Goal: Task Accomplishment & Management: Manage account settings

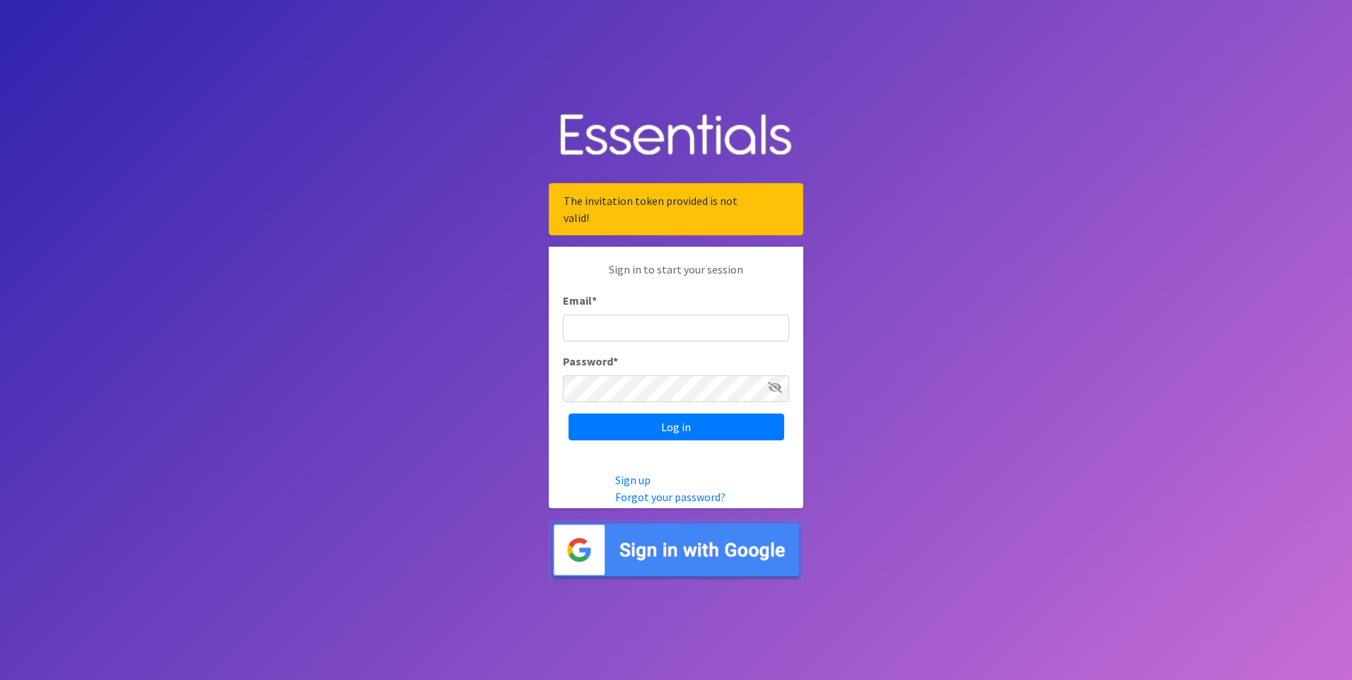
click at [739, 331] on input "Email *" at bounding box center [676, 328] width 226 height 27
click at [782, 282] on p "Sign in to start your session" at bounding box center [676, 276] width 226 height 31
click at [667, 333] on input "jkmu" at bounding box center [676, 328] width 226 height 27
type input "[EMAIL_ADDRESS][DOMAIN_NAME]"
click at [568, 414] on input "Log in" at bounding box center [676, 427] width 216 height 27
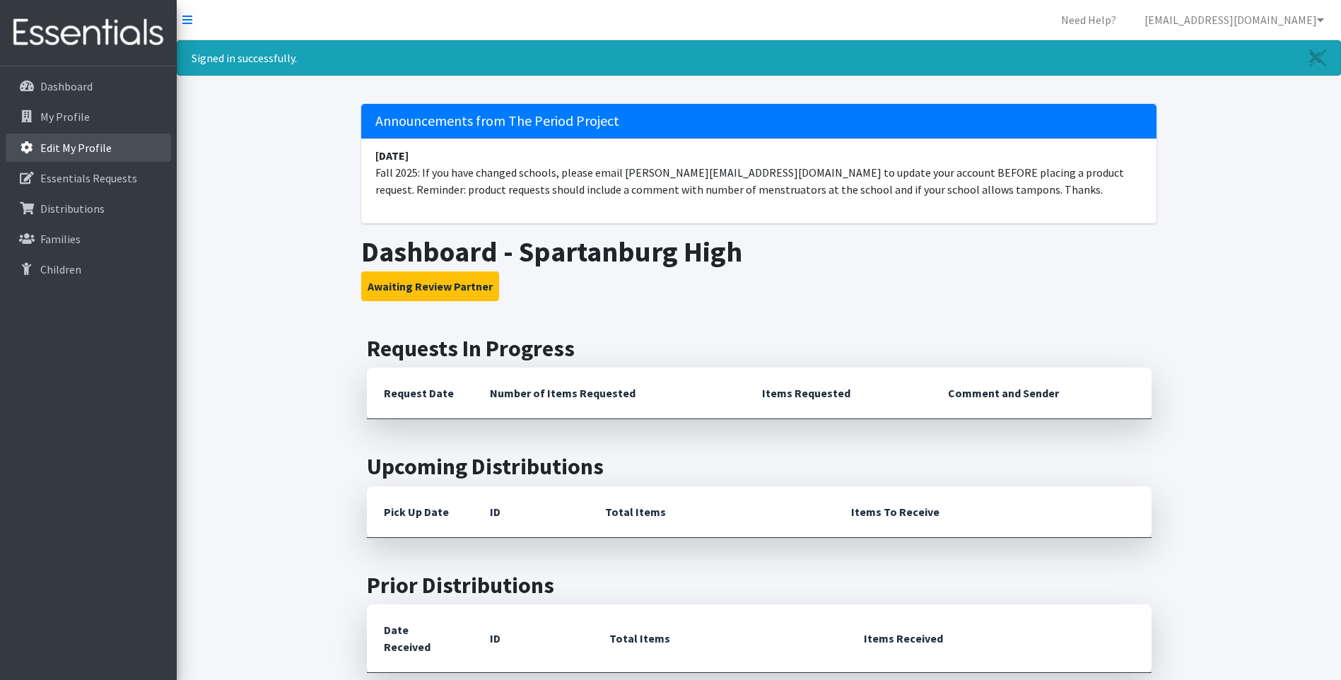
click at [53, 155] on link "Edit My Profile" at bounding box center [88, 148] width 165 height 28
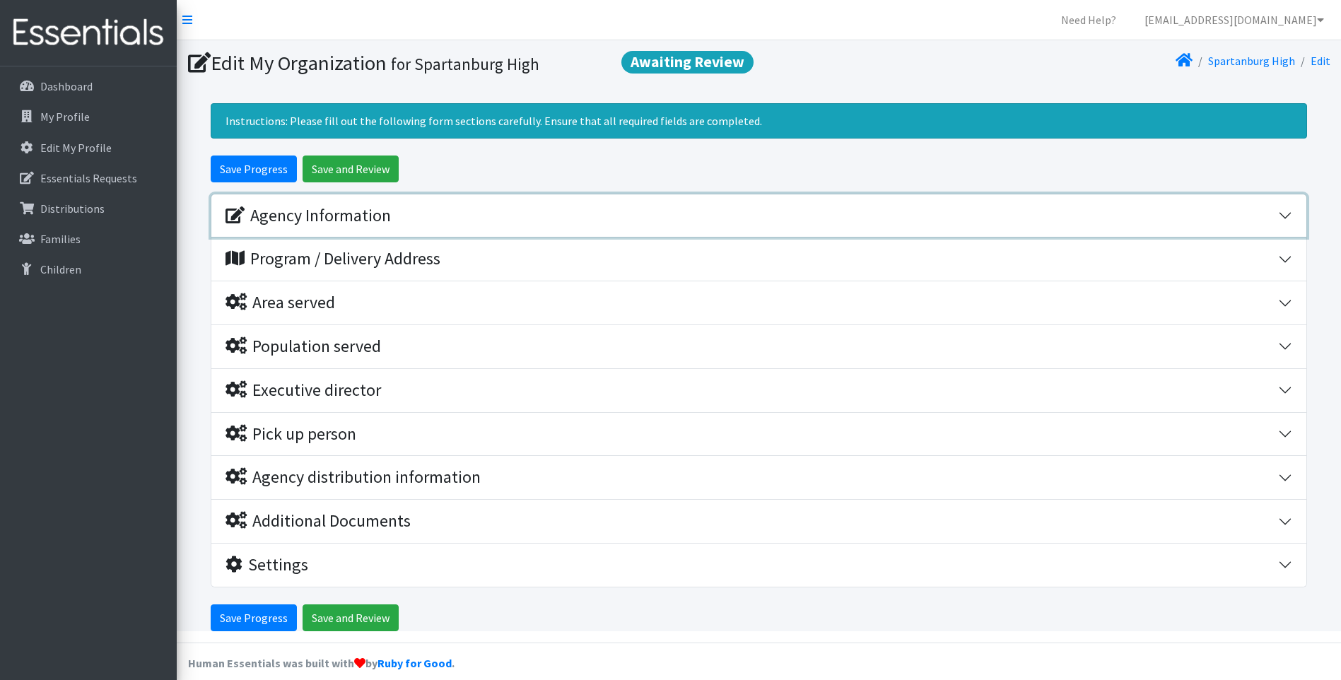
click at [281, 218] on div "Agency Information" at bounding box center [308, 216] width 165 height 21
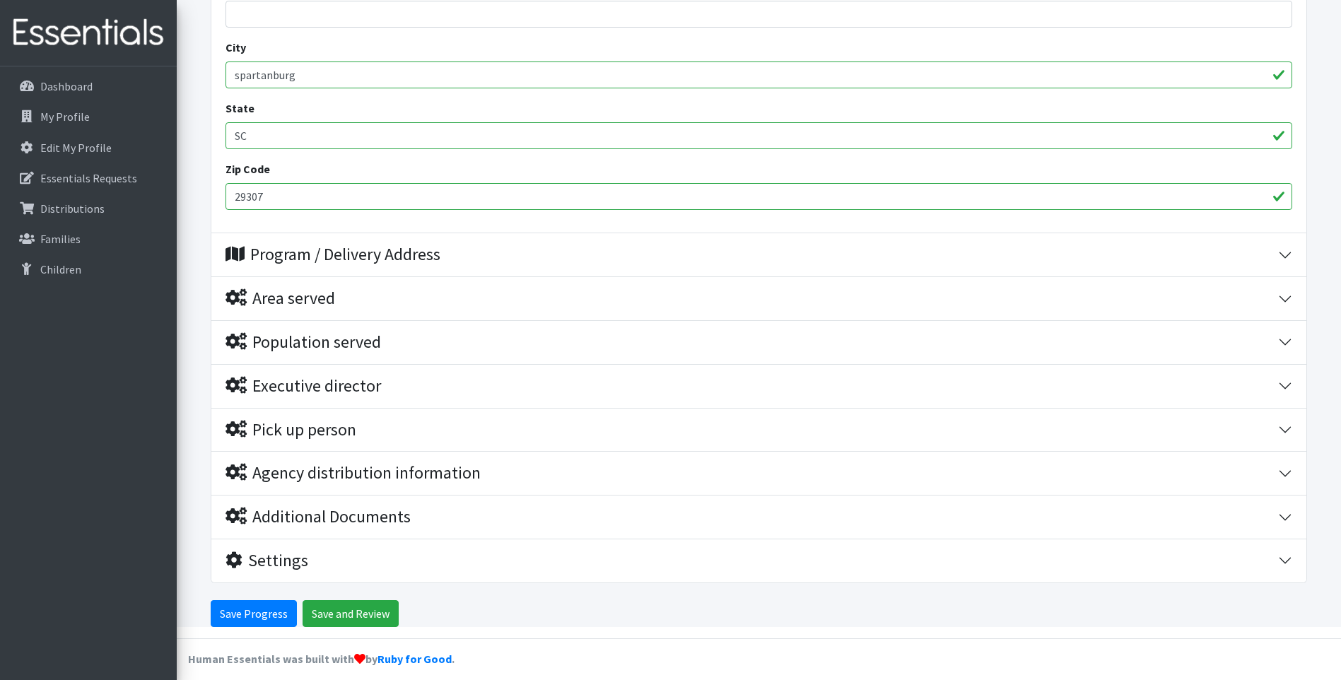
scroll to position [663, 0]
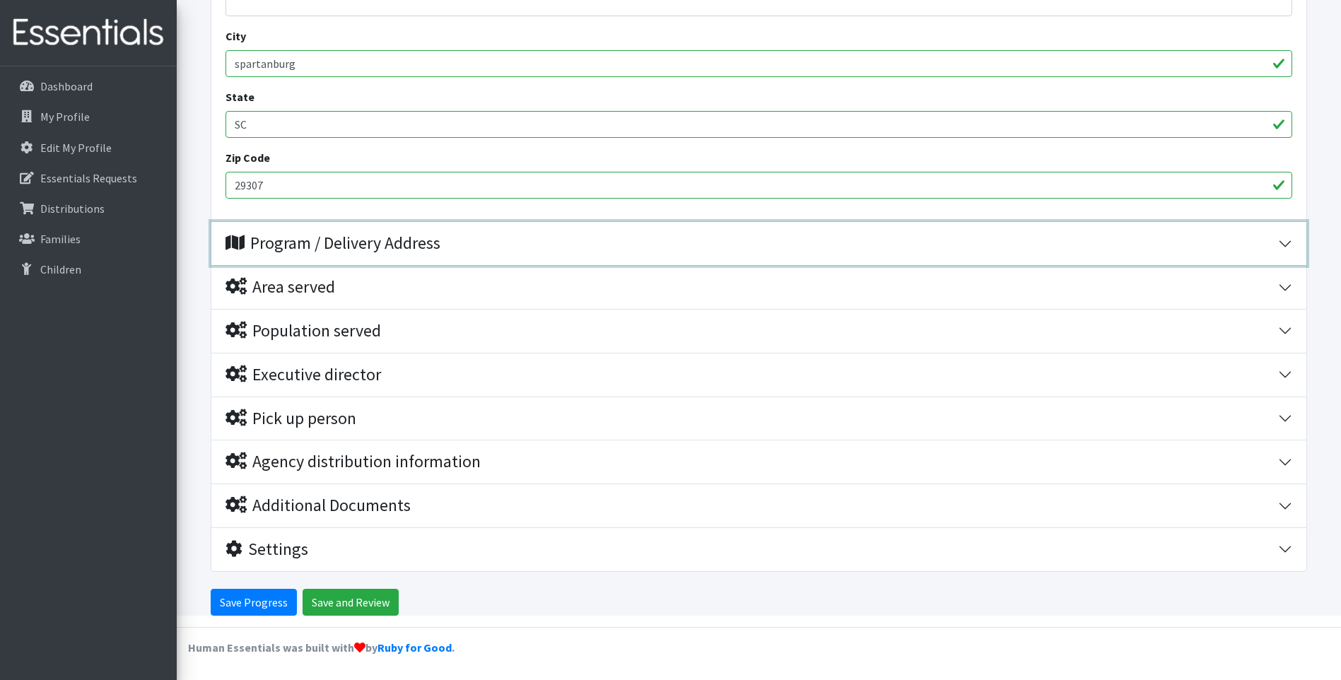
click at [293, 251] on div "Program / Delivery Address" at bounding box center [333, 243] width 215 height 21
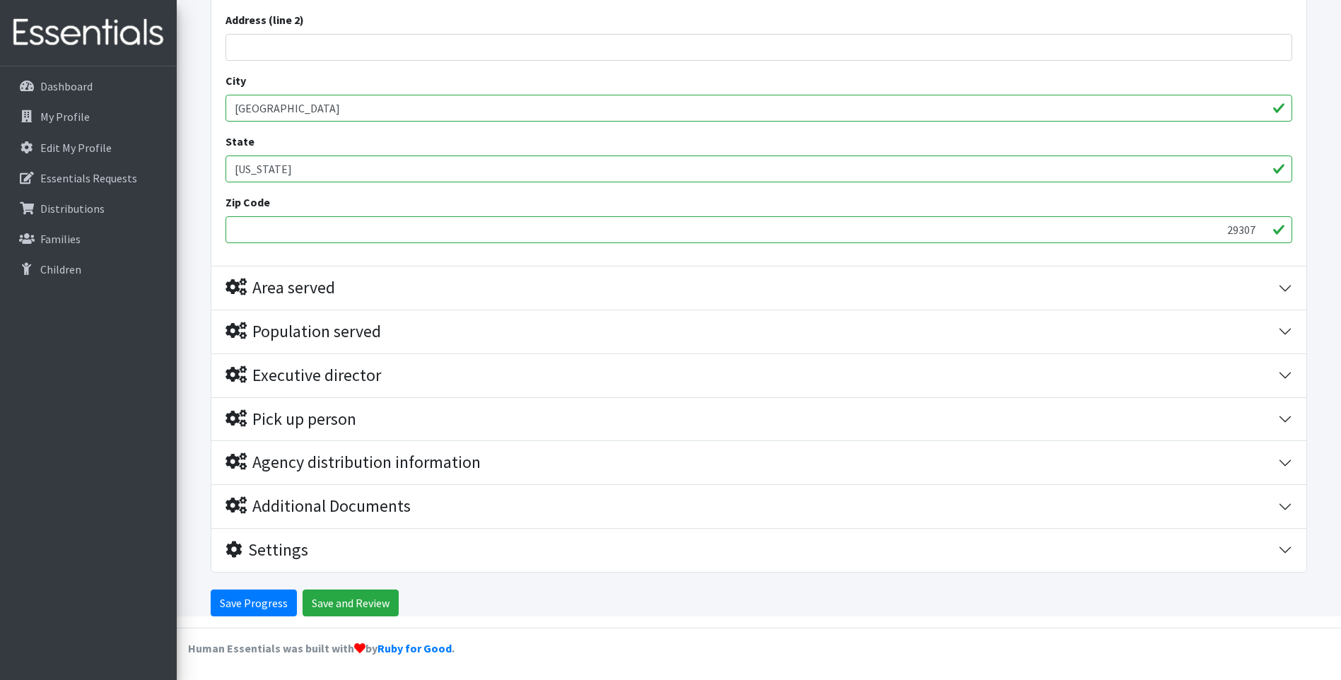
scroll to position [990, 0]
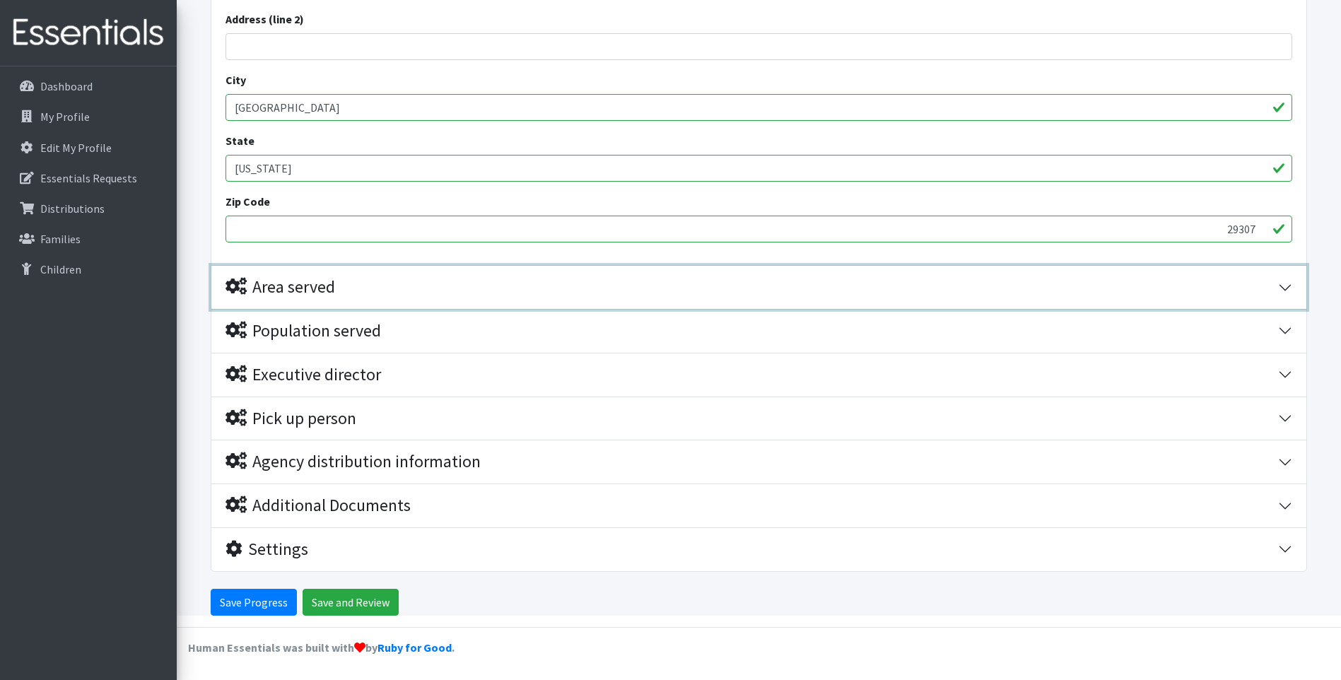
click at [269, 295] on div "Area served" at bounding box center [281, 287] width 110 height 21
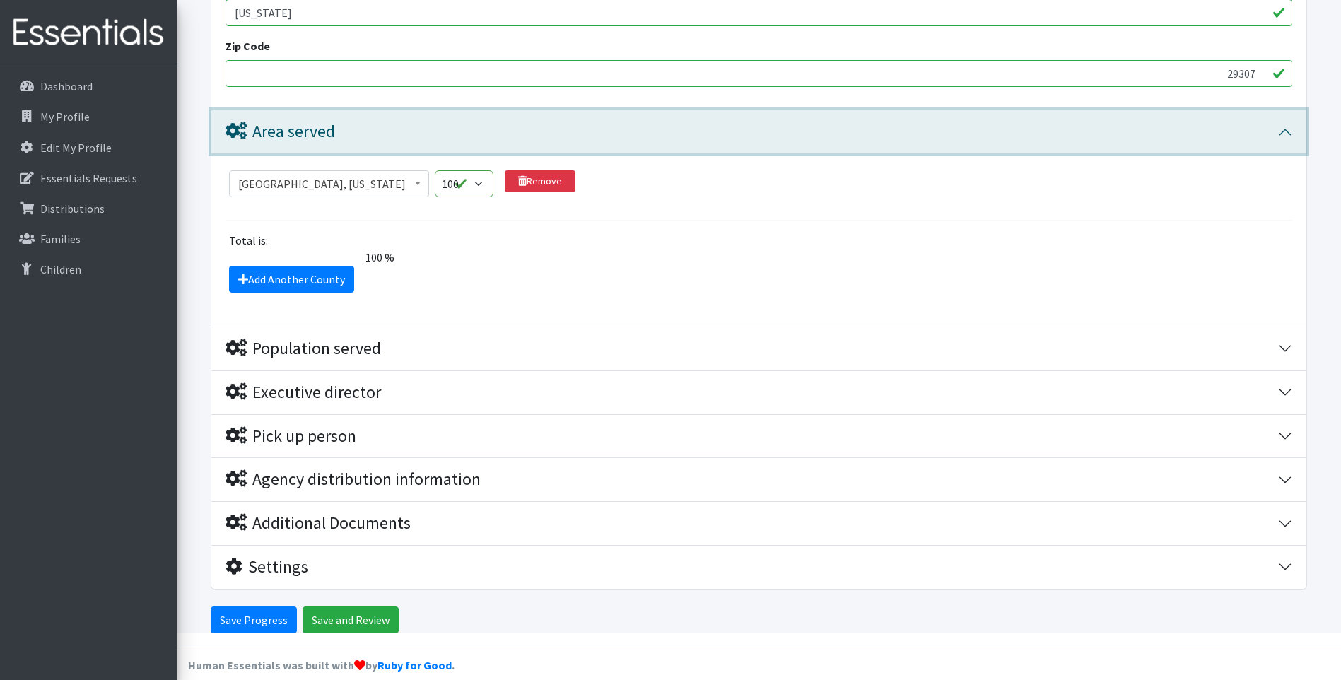
scroll to position [1163, 0]
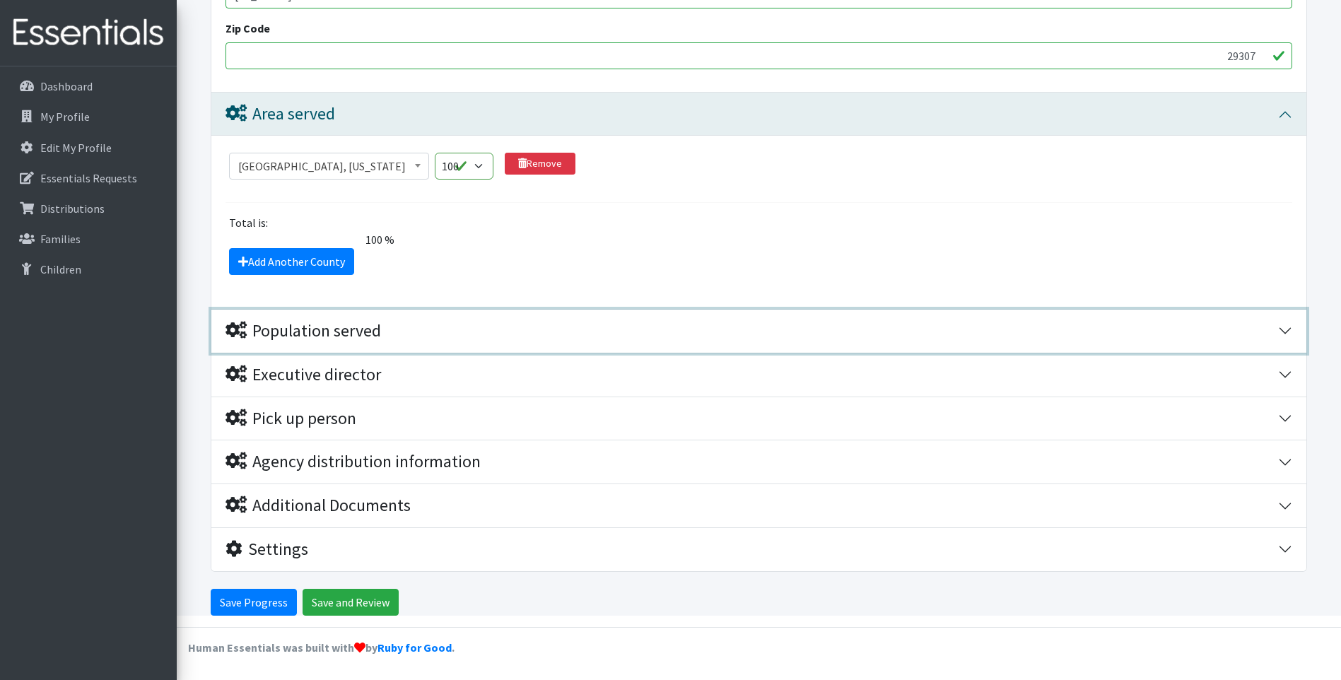
click at [319, 339] on div "Population served" at bounding box center [304, 331] width 156 height 21
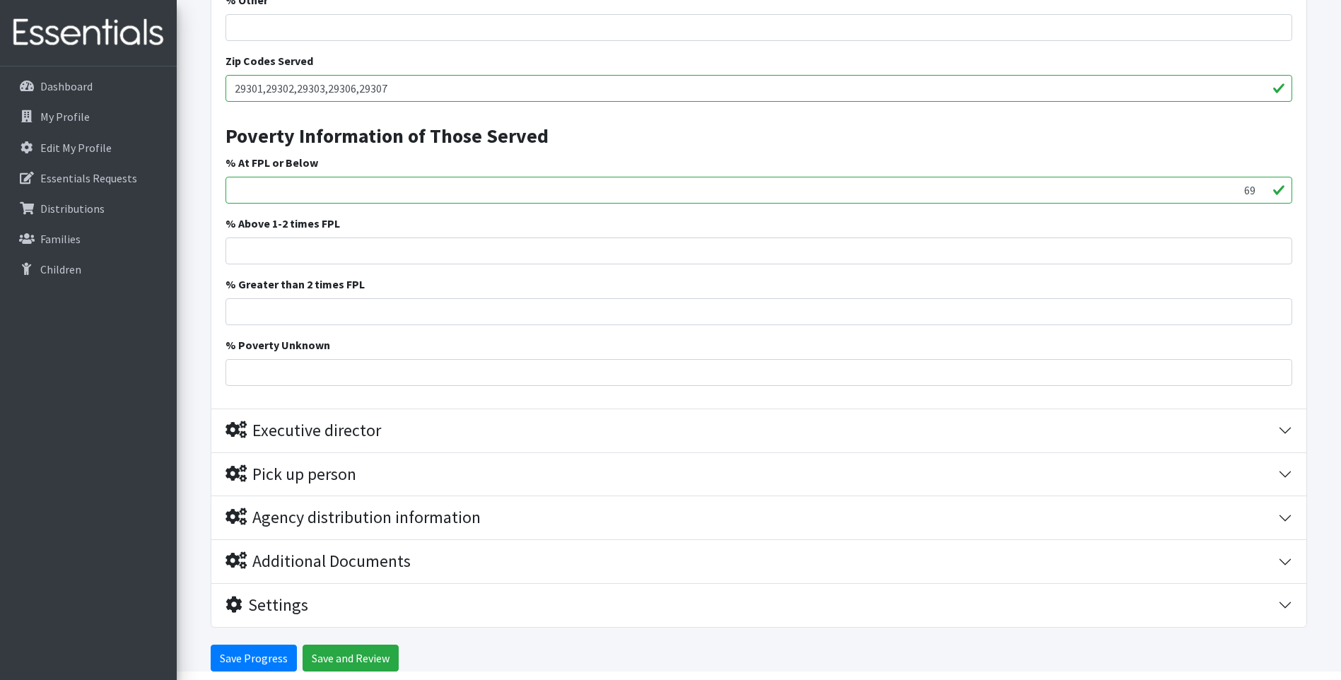
scroll to position [2224, 0]
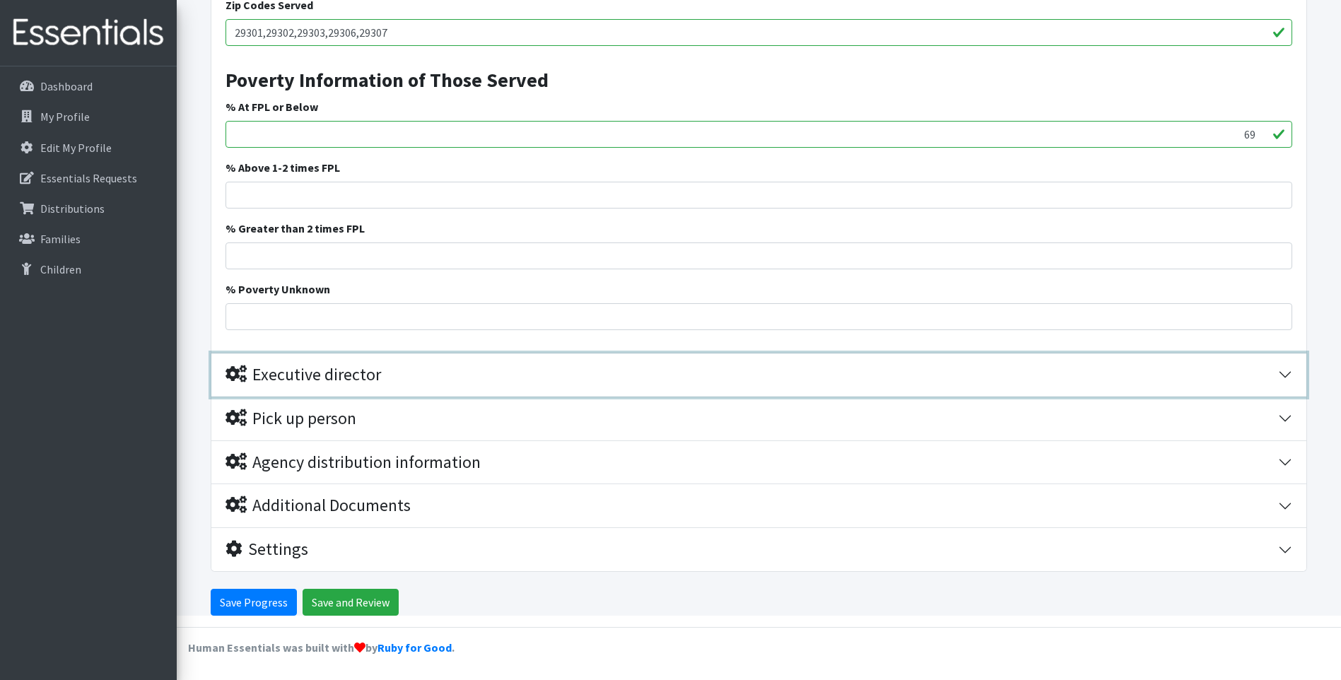
click at [235, 377] on icon "button" at bounding box center [236, 373] width 21 height 17
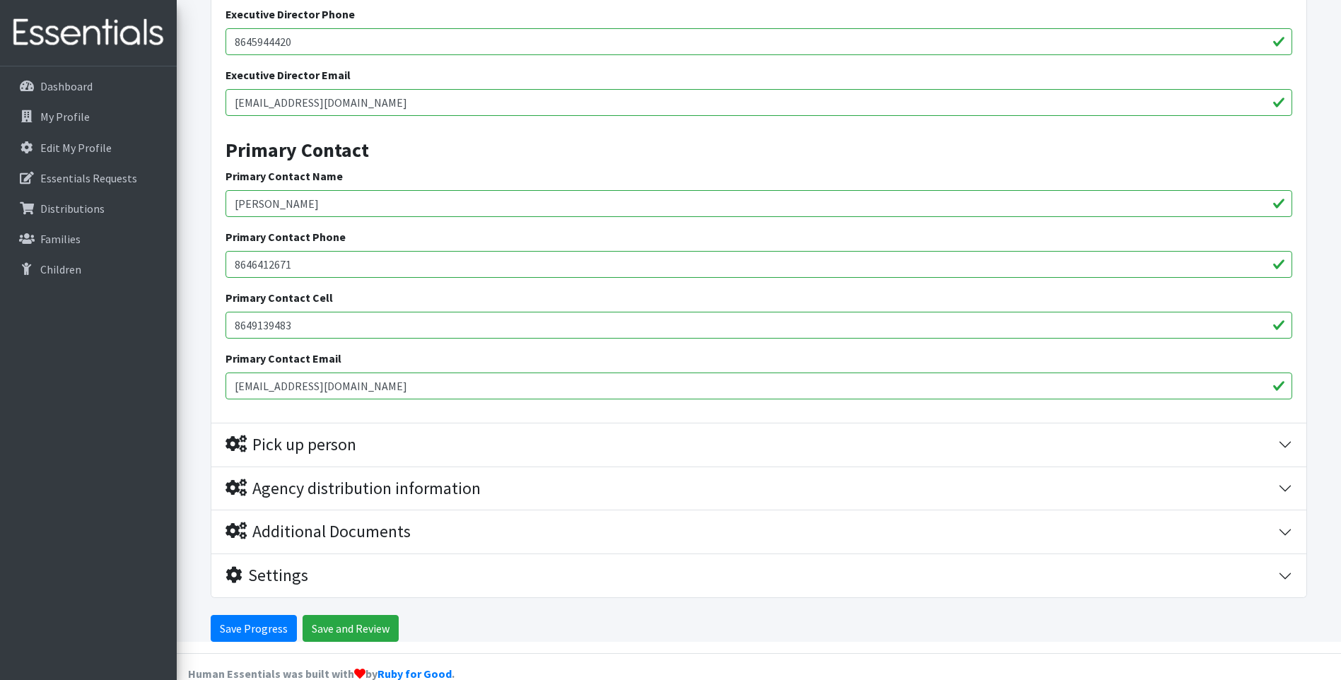
scroll to position [2713, 0]
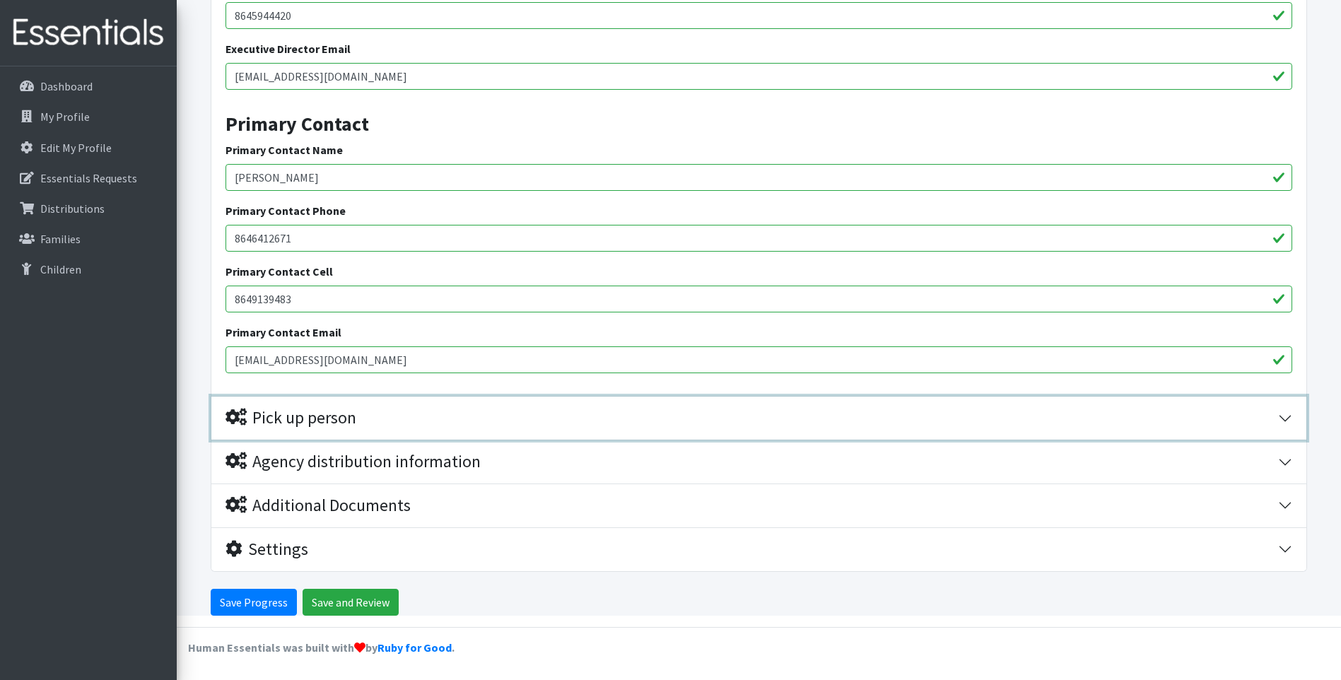
click at [234, 420] on icon "button" at bounding box center [236, 417] width 21 height 17
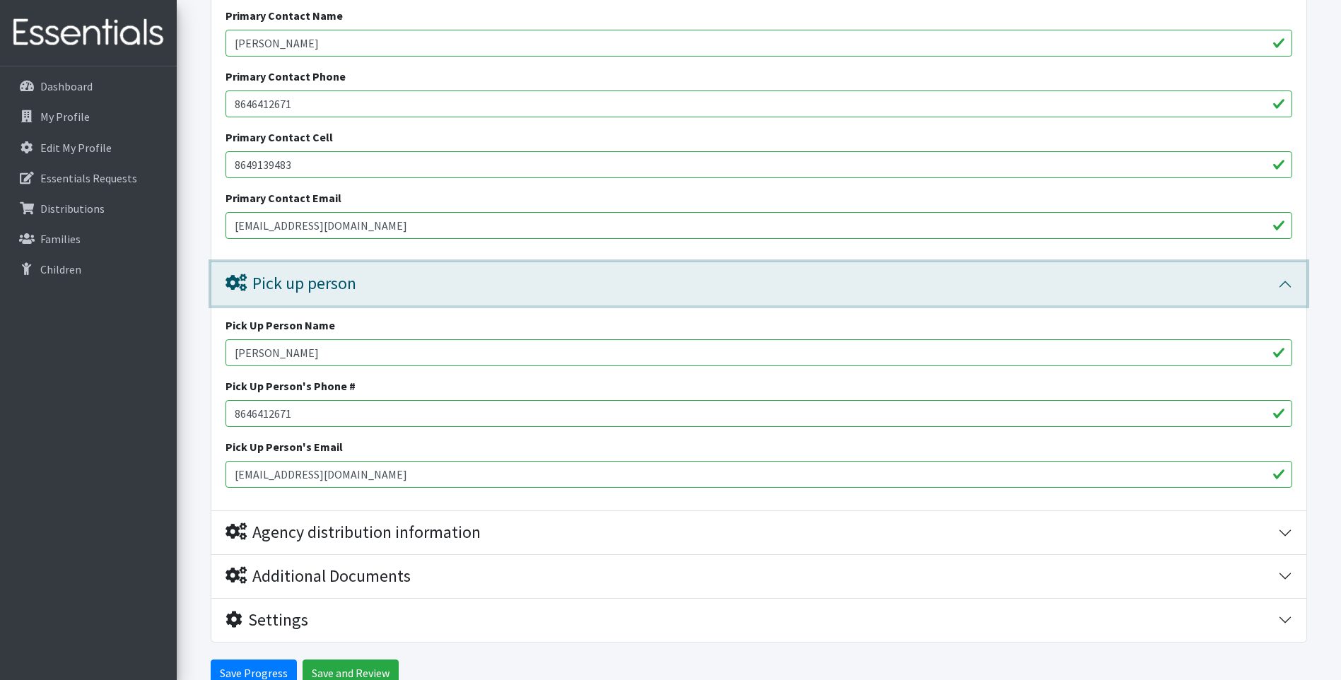
scroll to position [2918, 0]
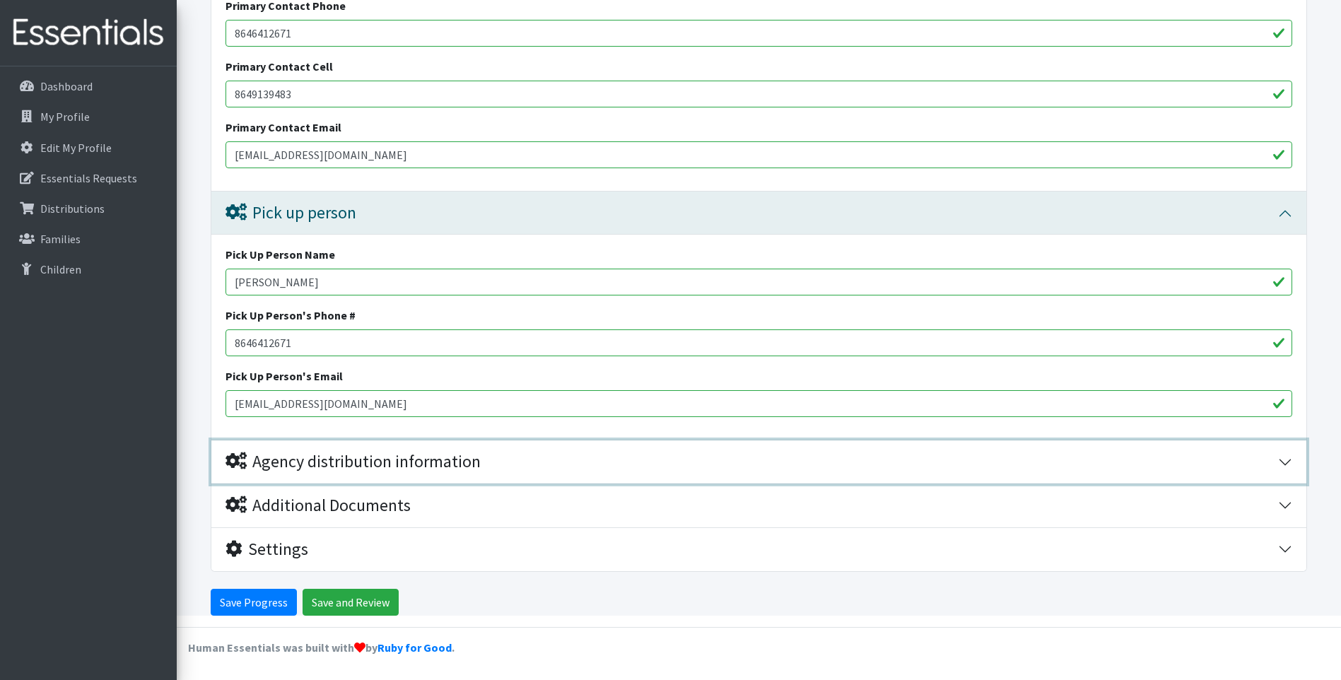
click at [242, 464] on icon "button" at bounding box center [236, 460] width 21 height 17
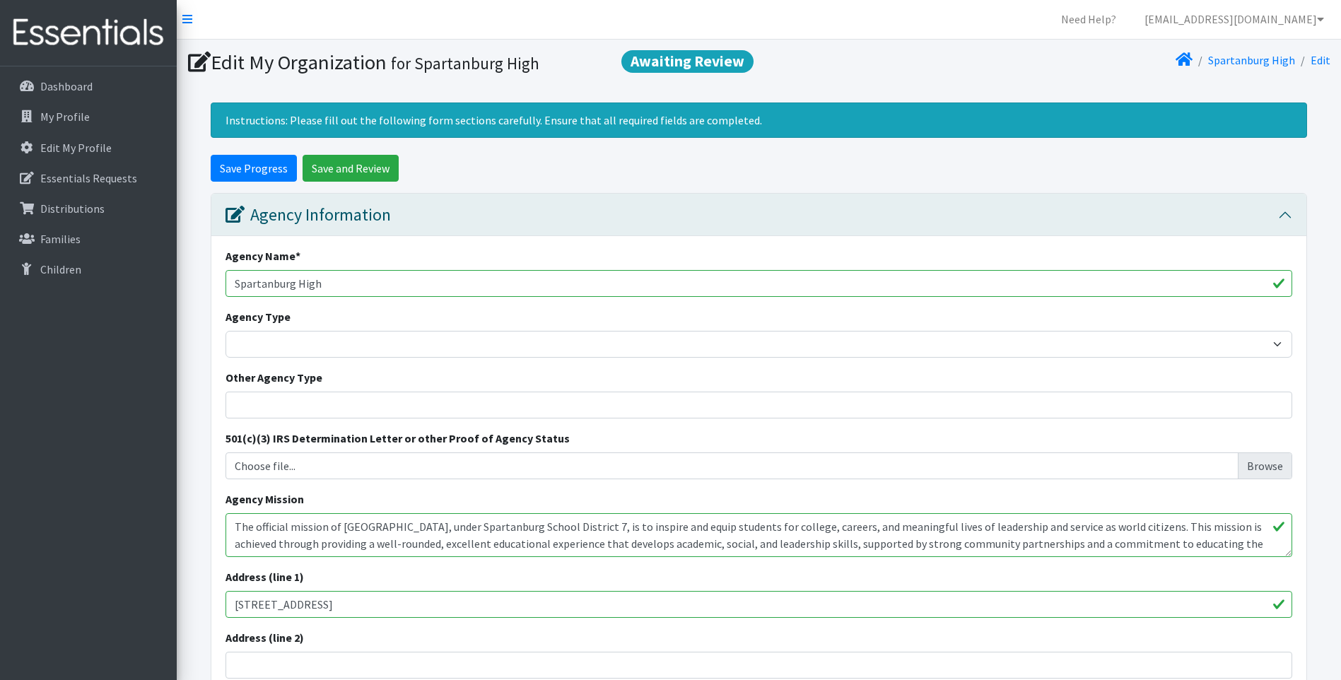
scroll to position [0, 0]
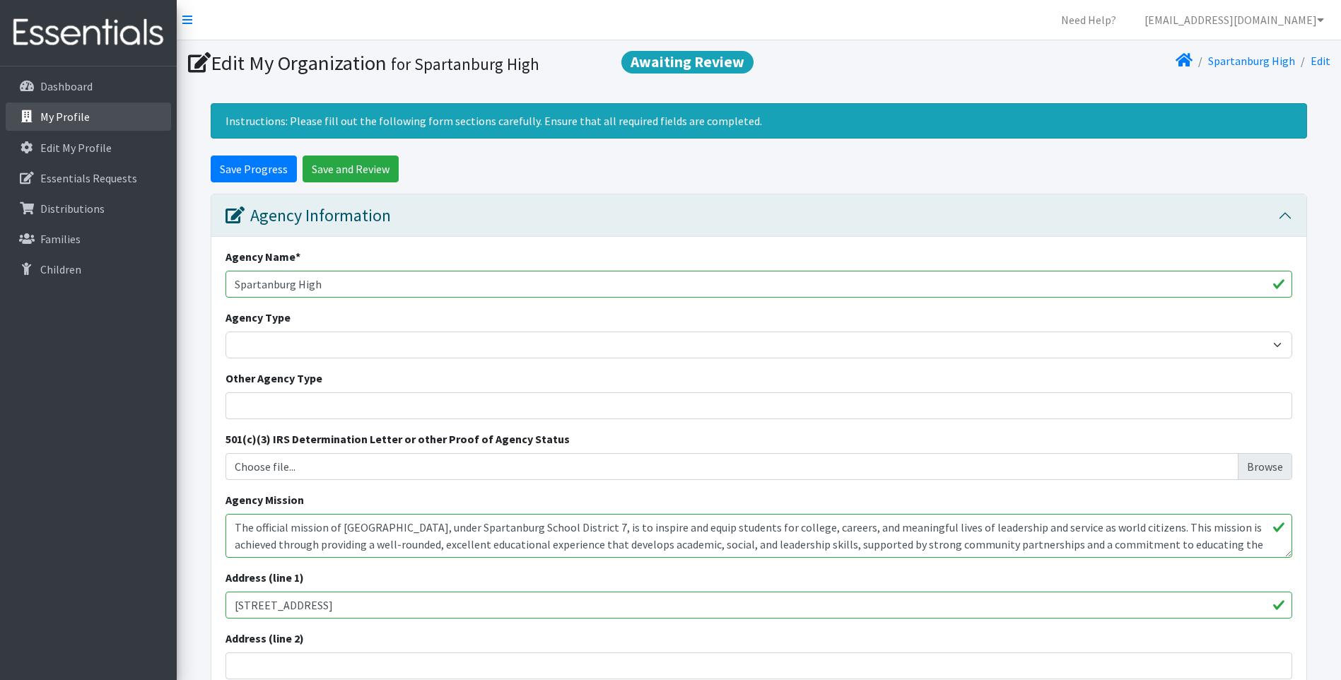
click at [63, 119] on p "My Profile" at bounding box center [64, 117] width 49 height 14
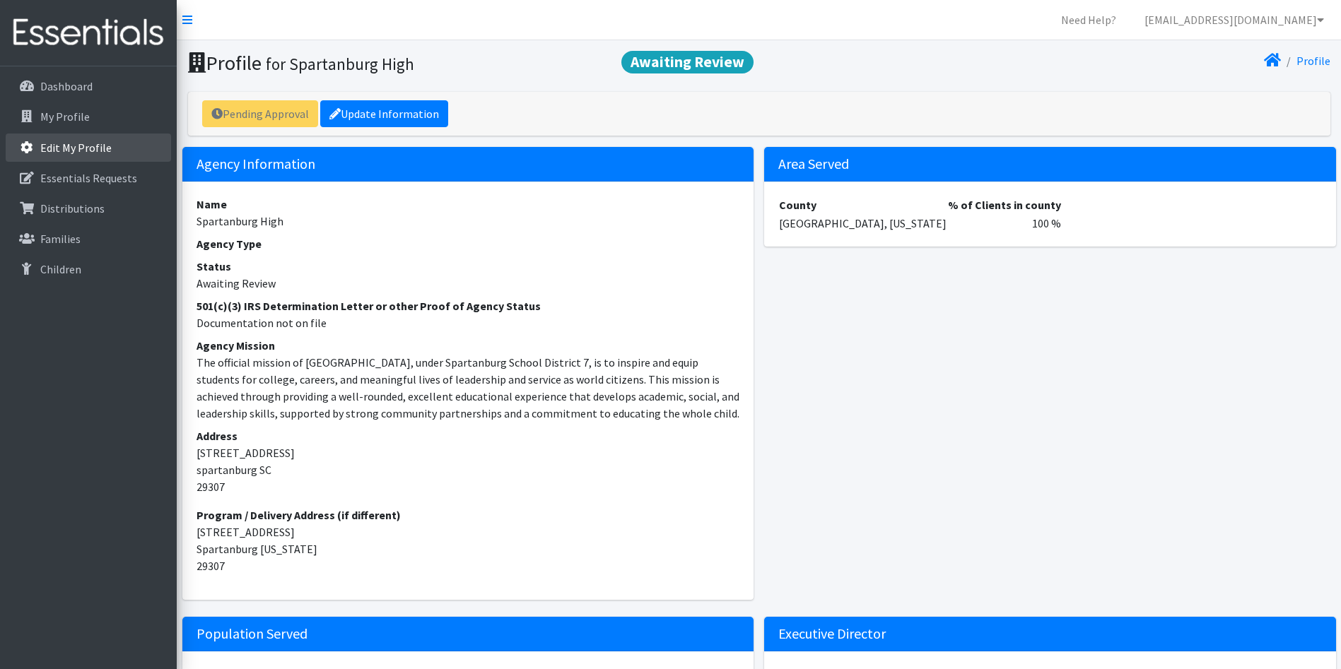
click at [55, 156] on link "Edit My Profile" at bounding box center [88, 148] width 165 height 28
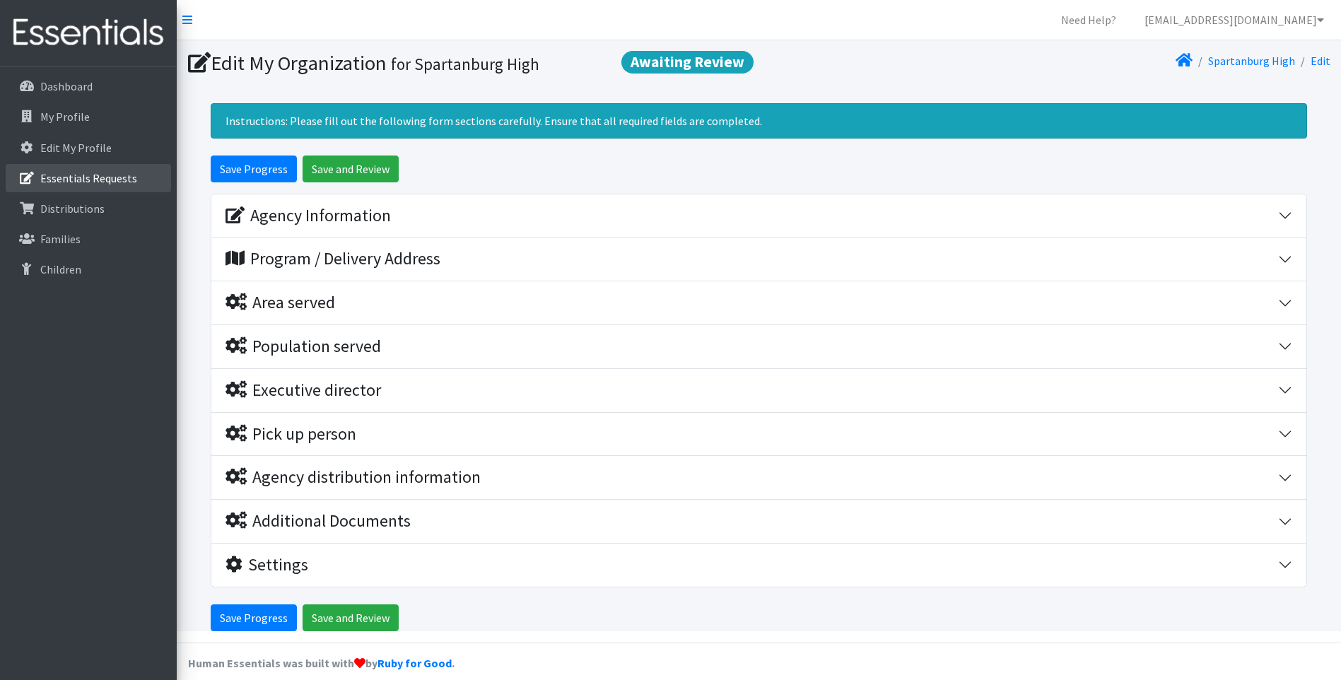
click at [63, 180] on p "Essentials Requests" at bounding box center [88, 178] width 97 height 14
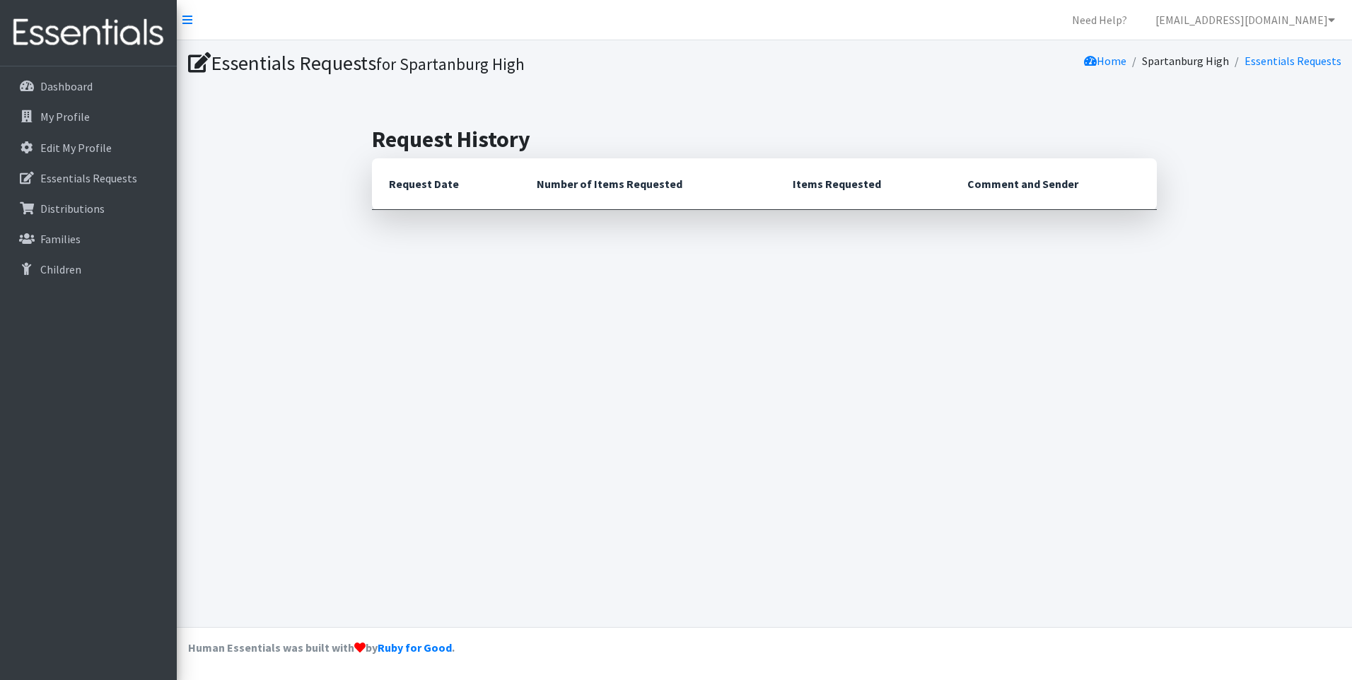
click at [631, 324] on div "Essentials Requests for Spartanburg High Home Spartanburg High Essentials Reque…" at bounding box center [764, 333] width 1175 height 587
